Goal: Use online tool/utility: Utilize a website feature to perform a specific function

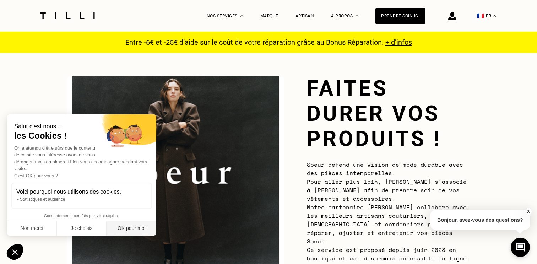
click at [141, 231] on button "OK pour moi" at bounding box center [132, 228] width 50 height 15
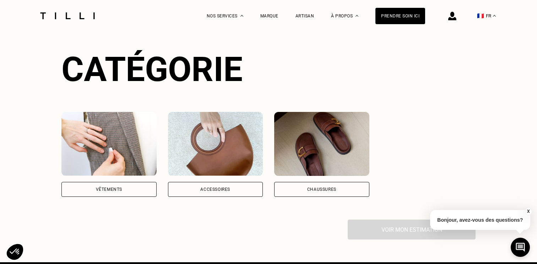
scroll to position [525, 0]
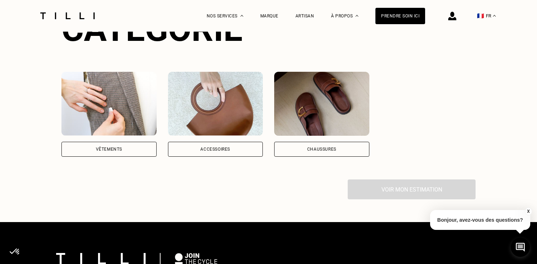
click at [131, 145] on div "Vêtements" at bounding box center [108, 149] width 95 height 15
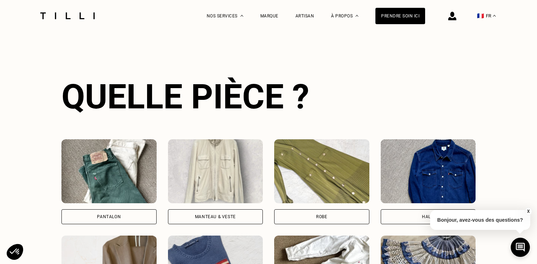
scroll to position [651, 0]
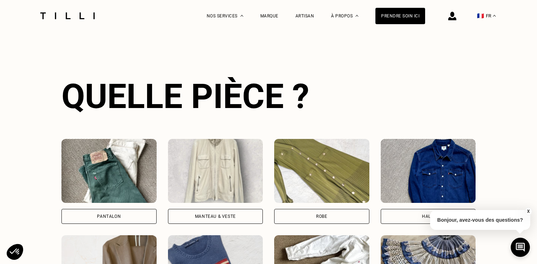
click at [297, 177] on img at bounding box center [321, 171] width 95 height 64
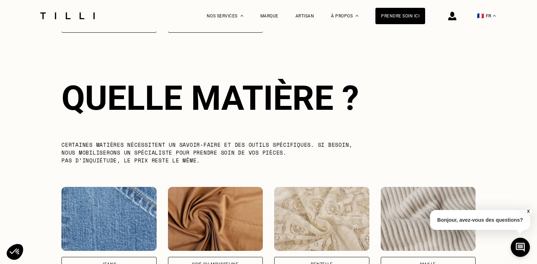
scroll to position [1037, 0]
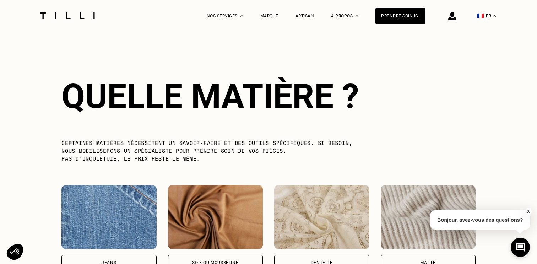
click at [117, 255] on div "Jeans" at bounding box center [108, 262] width 95 height 15
select select "FR"
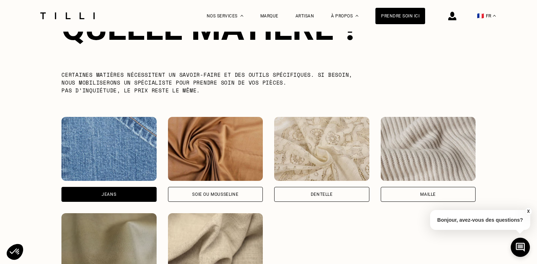
scroll to position [1133, 0]
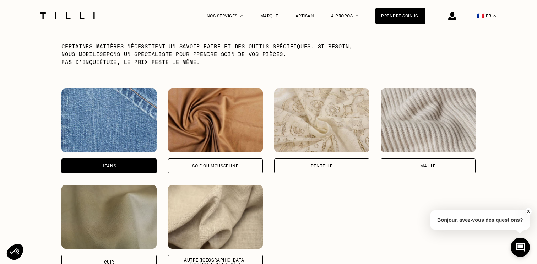
click at [212, 202] on img at bounding box center [215, 217] width 95 height 64
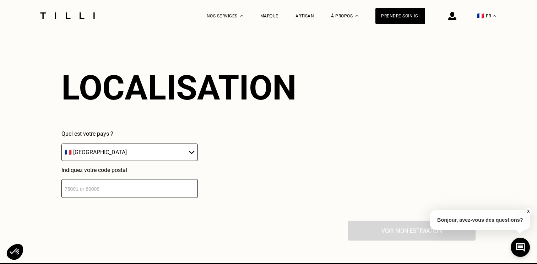
scroll to position [1382, 0]
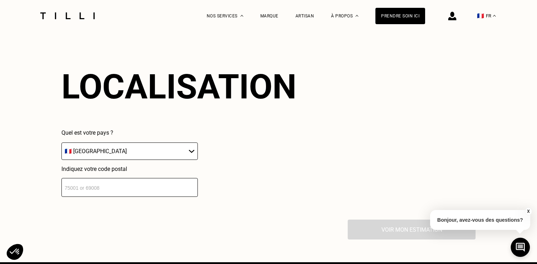
click at [113, 178] on input "number" at bounding box center [129, 187] width 136 height 19
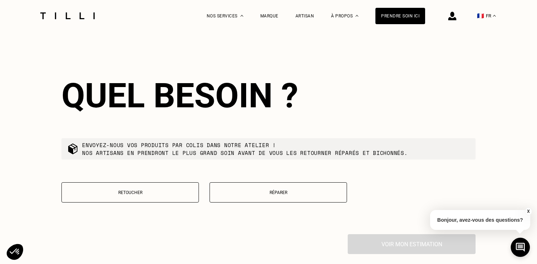
scroll to position [1548, 0]
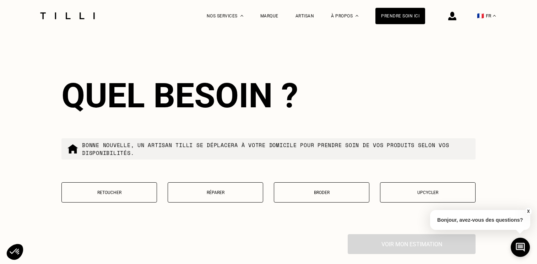
type input "75012"
click at [242, 190] on p "Réparer" at bounding box center [216, 192] width 88 height 5
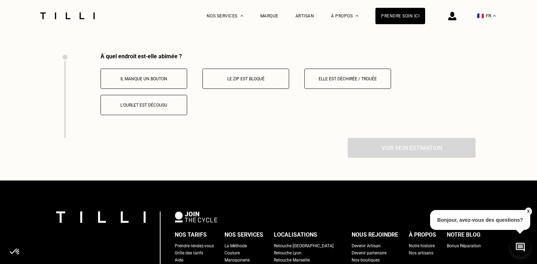
scroll to position [1732, 0]
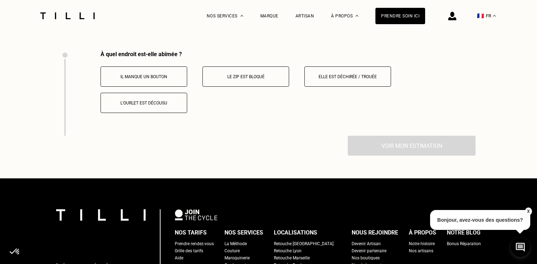
click at [332, 74] on p "Elle est déchirée / trouée" at bounding box center [347, 76] width 79 height 5
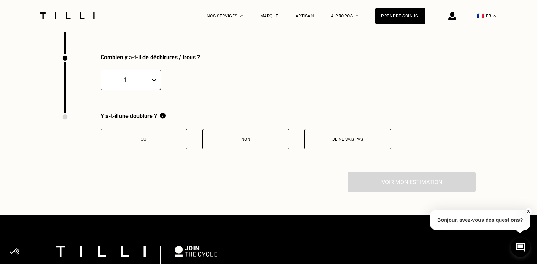
scroll to position [1815, 0]
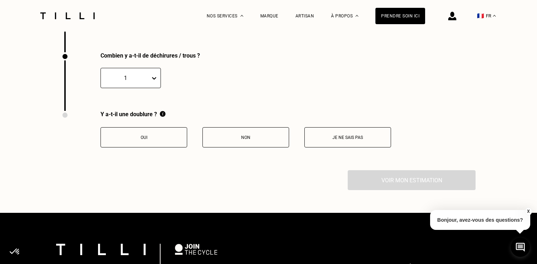
click at [221, 135] on p "Non" at bounding box center [245, 137] width 79 height 5
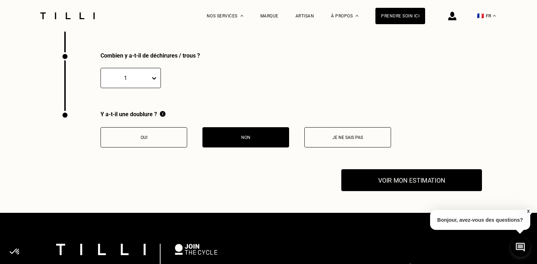
click at [401, 171] on button "Voir mon estimation" at bounding box center [412, 181] width 141 height 22
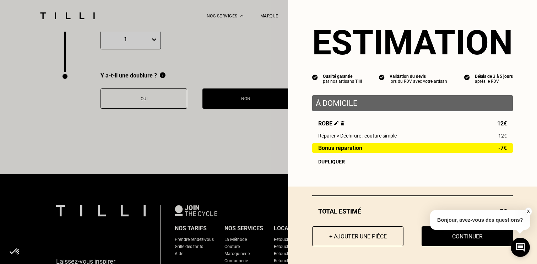
scroll to position [1856, 0]
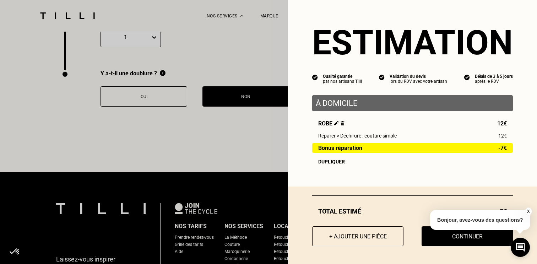
click at [529, 210] on button "X" at bounding box center [528, 212] width 7 height 8
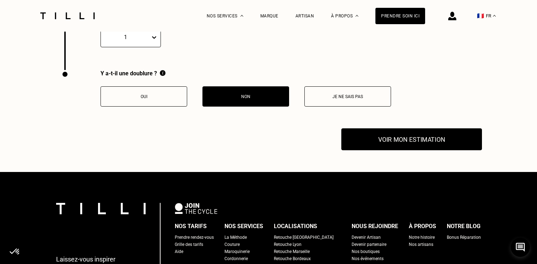
click at [436, 129] on button "Voir mon estimation" at bounding box center [412, 140] width 141 height 22
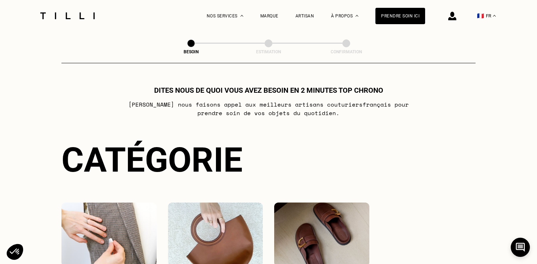
scroll to position [0, 0]
